Goal: Task Accomplishment & Management: Manage account settings

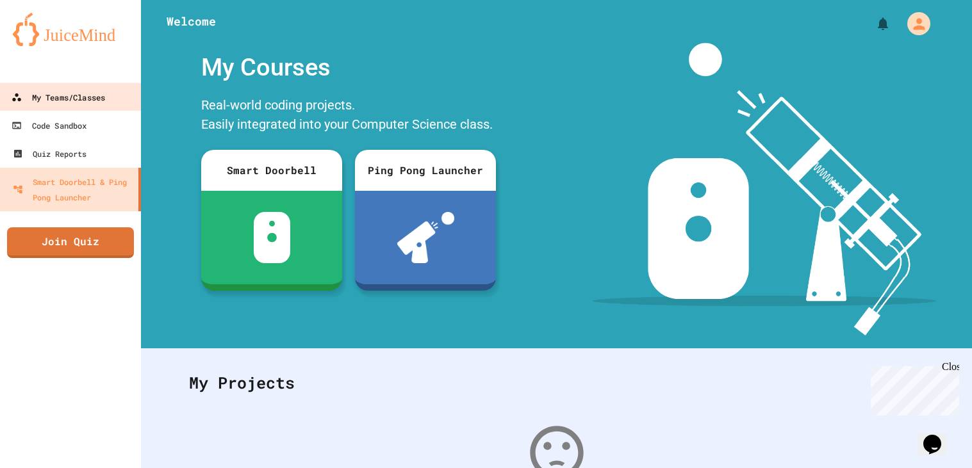
click at [56, 103] on div "My Teams/Classes" at bounding box center [59, 98] width 94 height 16
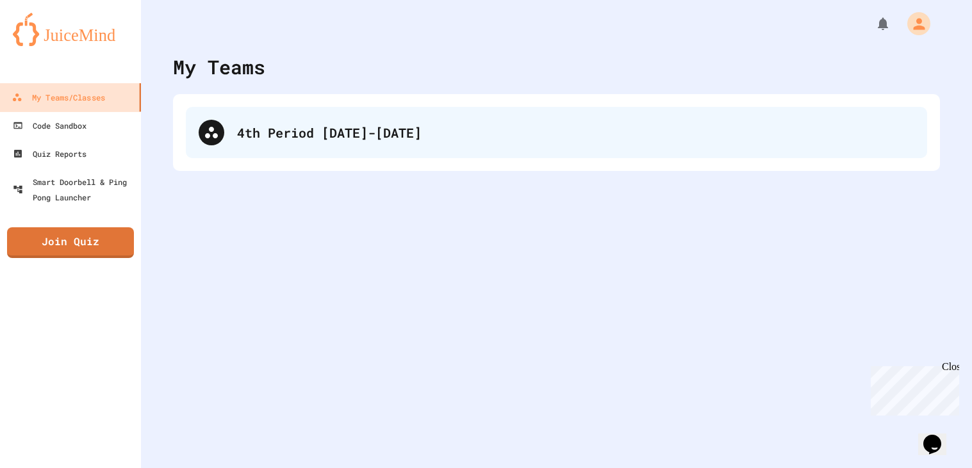
click at [325, 156] on div "4th Period [DATE]-[DATE]" at bounding box center [556, 132] width 741 height 51
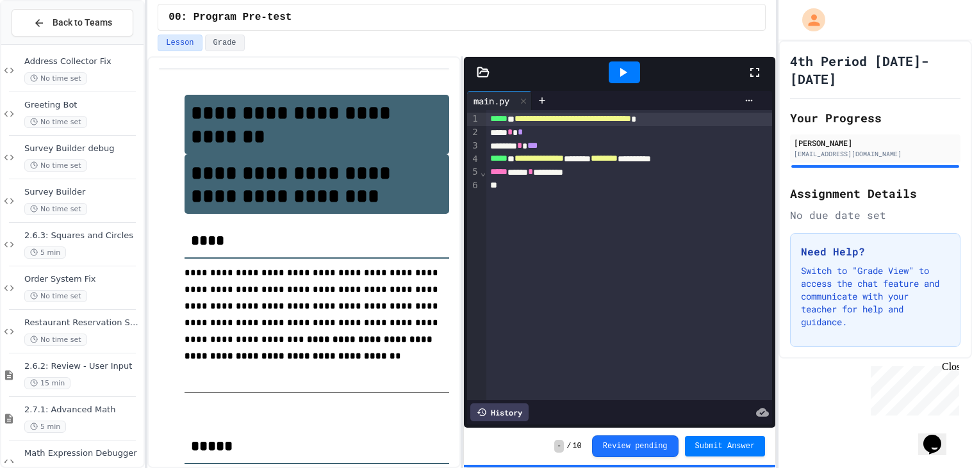
scroll to position [1535, 0]
click at [92, 247] on div "5 min" at bounding box center [82, 251] width 117 height 12
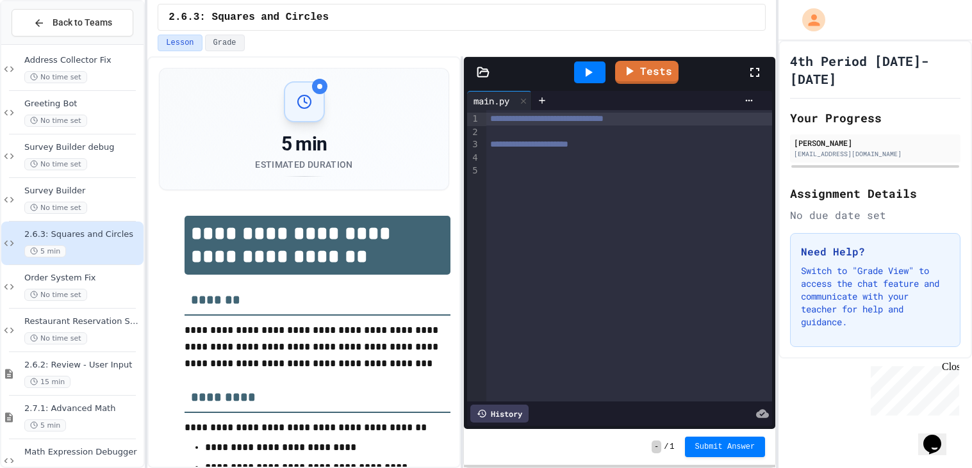
click at [671, 136] on div at bounding box center [629, 132] width 286 height 13
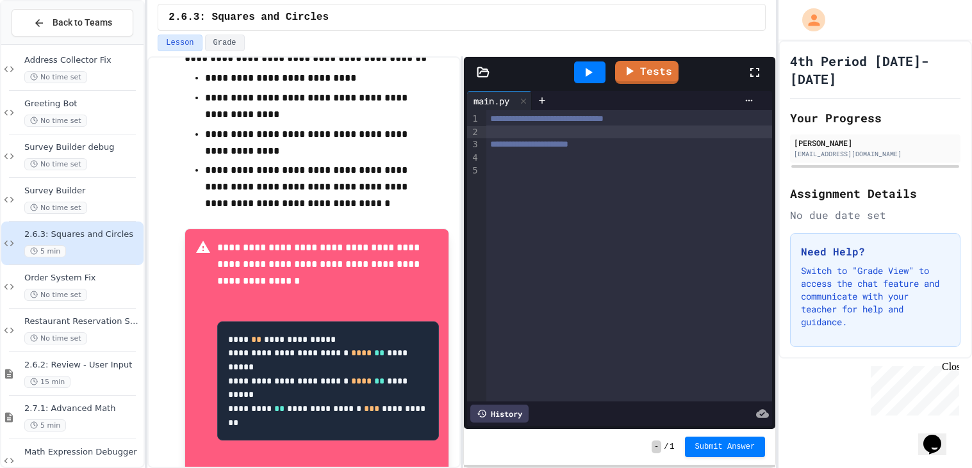
scroll to position [366, 0]
